Goal: Book appointment/travel/reservation

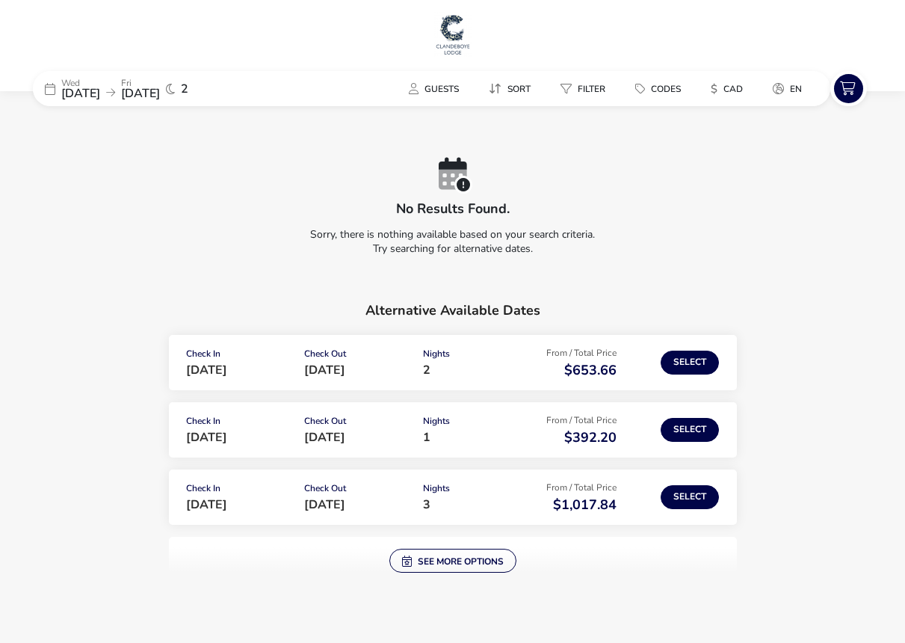
click at [78, 86] on span "[DATE]" at bounding box center [80, 93] width 39 height 16
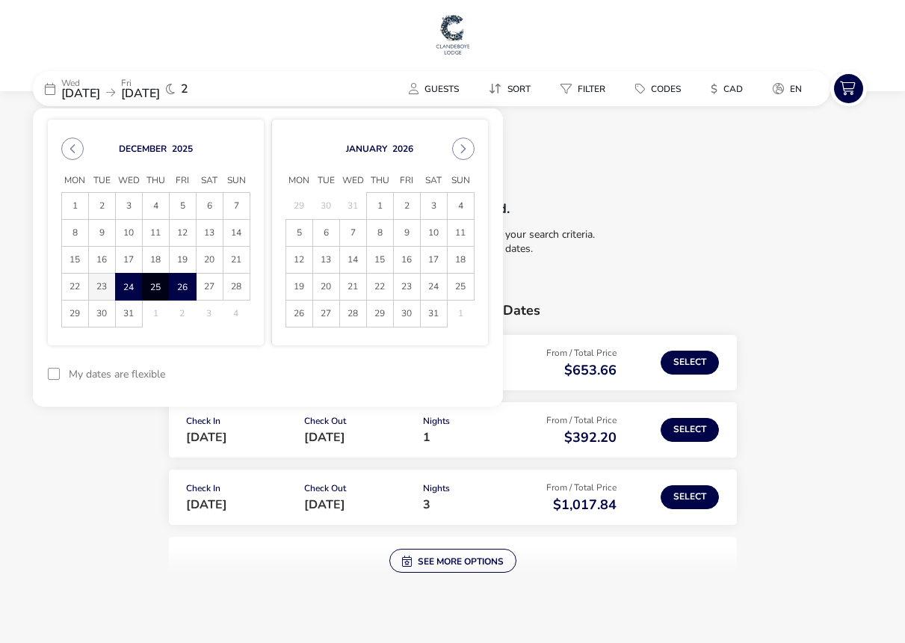
click at [105, 282] on span "23" at bounding box center [102, 286] width 26 height 26
click at [182, 287] on span "26" at bounding box center [183, 286] width 26 height 26
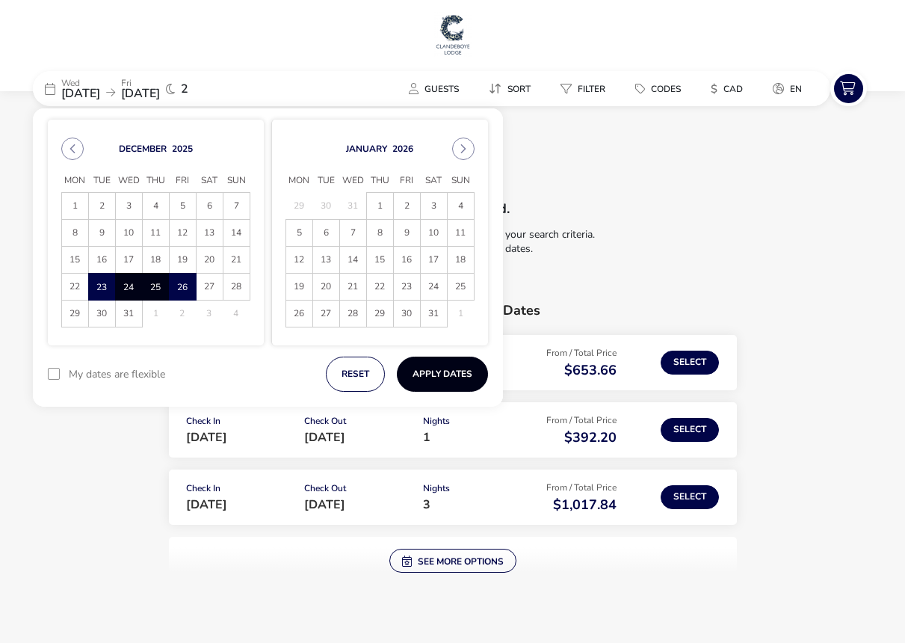
click at [473, 386] on button "Apply Dates" at bounding box center [442, 373] width 91 height 35
